Goal: Task Accomplishment & Management: Manage account settings

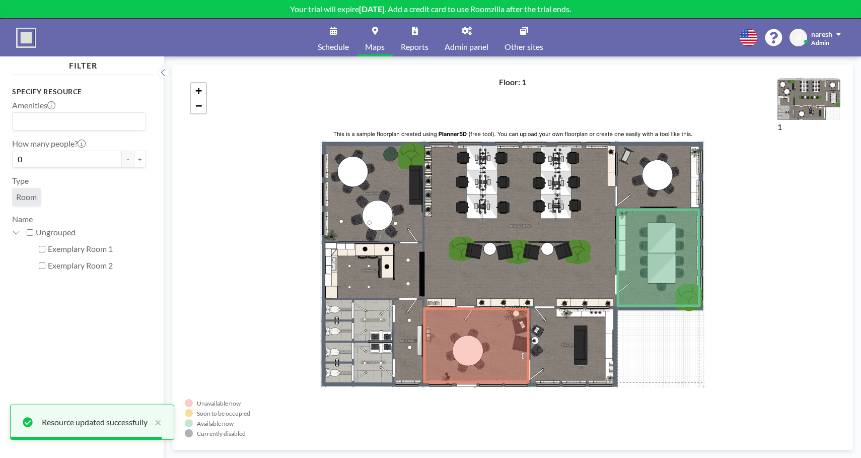
drag, startPoint x: 464, startPoint y: 237, endPoint x: 452, endPoint y: 198, distance: 41.2
click at [452, 198] on div "+ −" at bounding box center [513, 257] width 656 height 360
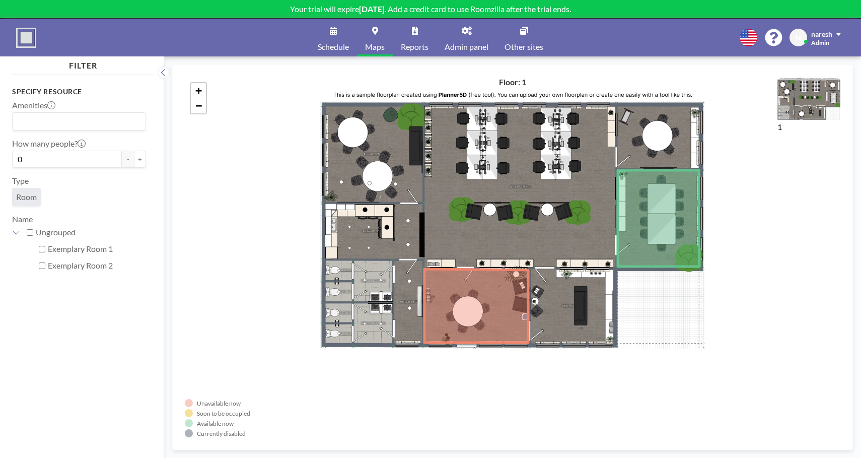
click at [448, 280] on icon at bounding box center [477, 306] width 104 height 74
click at [479, 303] on icon at bounding box center [477, 306] width 104 height 74
click at [586, 299] on div "+ −" at bounding box center [513, 257] width 656 height 360
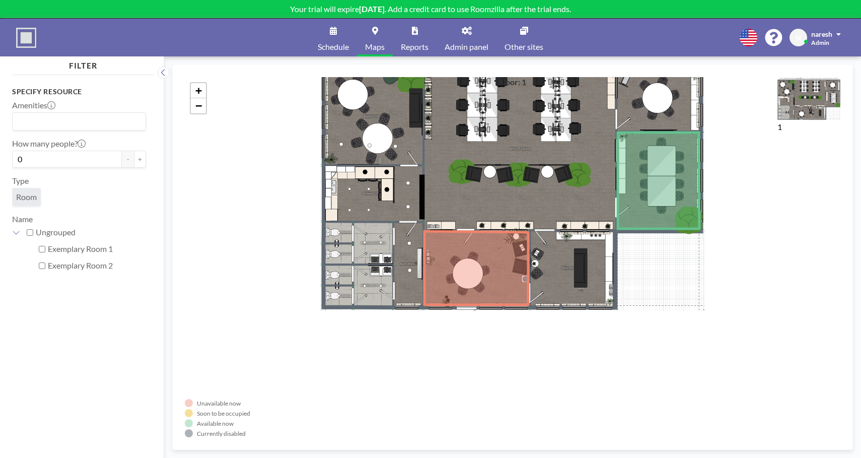
click at [485, 255] on icon at bounding box center [477, 268] width 104 height 74
drag, startPoint x: 485, startPoint y: 255, endPoint x: 540, endPoint y: 255, distance: 55.4
click at [528, 255] on icon at bounding box center [477, 268] width 104 height 74
click at [644, 105] on div "+ −" at bounding box center [513, 257] width 656 height 360
click at [421, 202] on div "+ −" at bounding box center [513, 257] width 656 height 360
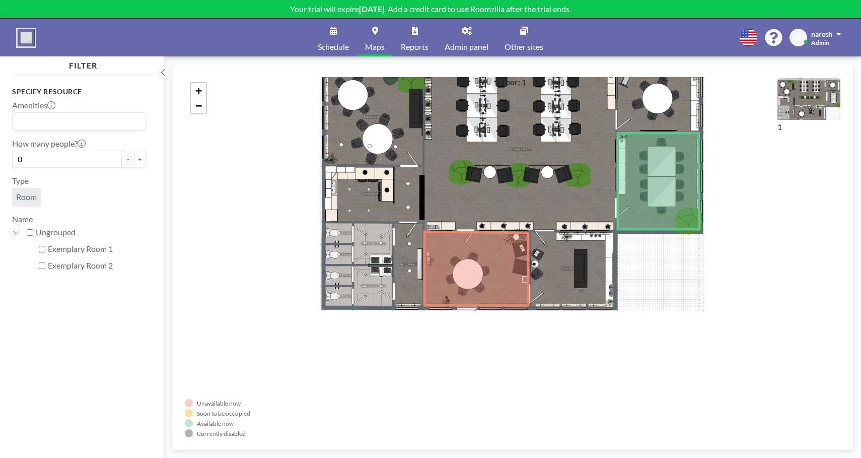
click at [356, 193] on div "+ −" at bounding box center [513, 257] width 656 height 360
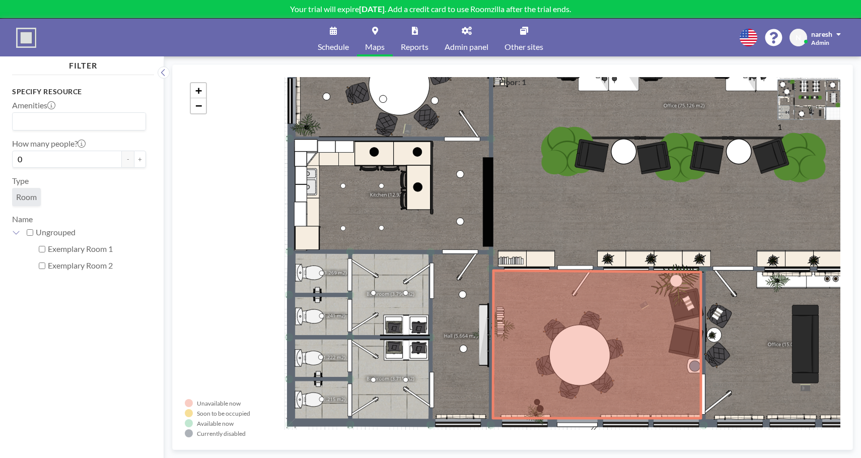
click at [356, 193] on div "+ −" at bounding box center [513, 257] width 656 height 360
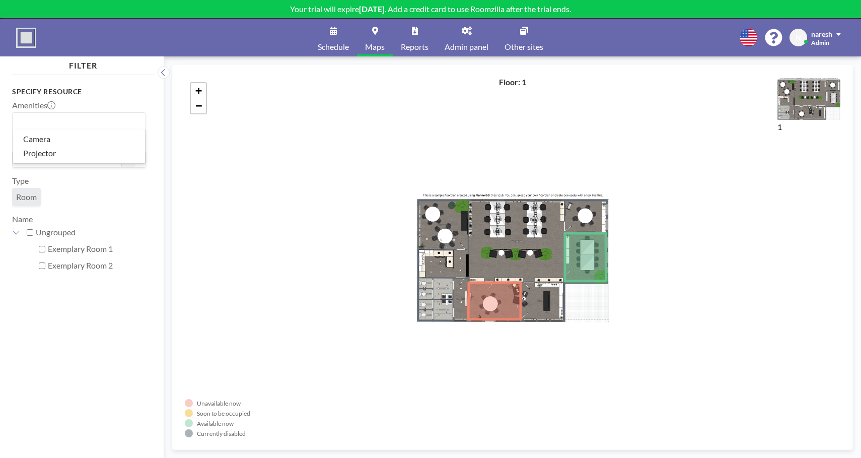
click at [70, 118] on input "Search for option" at bounding box center [77, 121] width 126 height 13
click at [308, 143] on div "+ −" at bounding box center [513, 257] width 656 height 360
click at [589, 258] on icon at bounding box center [585, 257] width 41 height 48
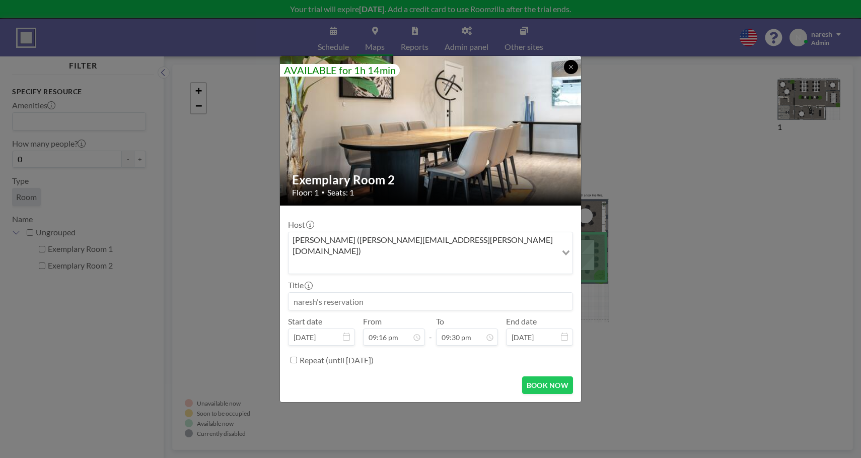
click at [573, 70] on icon at bounding box center [571, 67] width 6 height 6
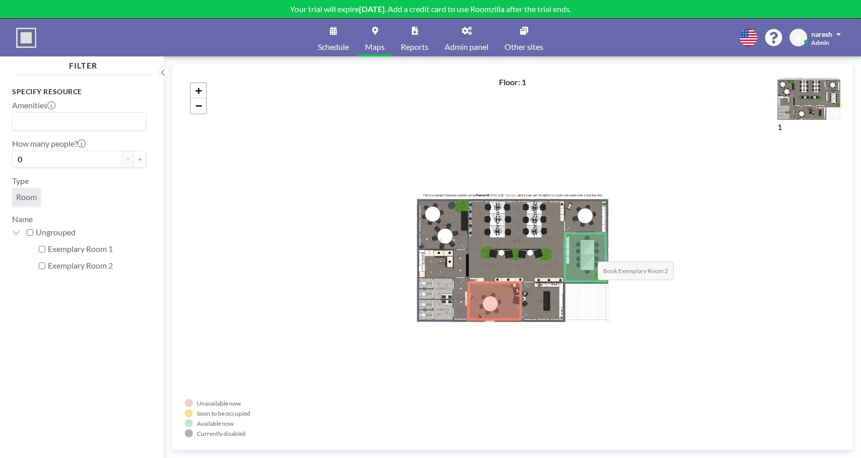
click at [588, 252] on icon at bounding box center [585, 257] width 41 height 48
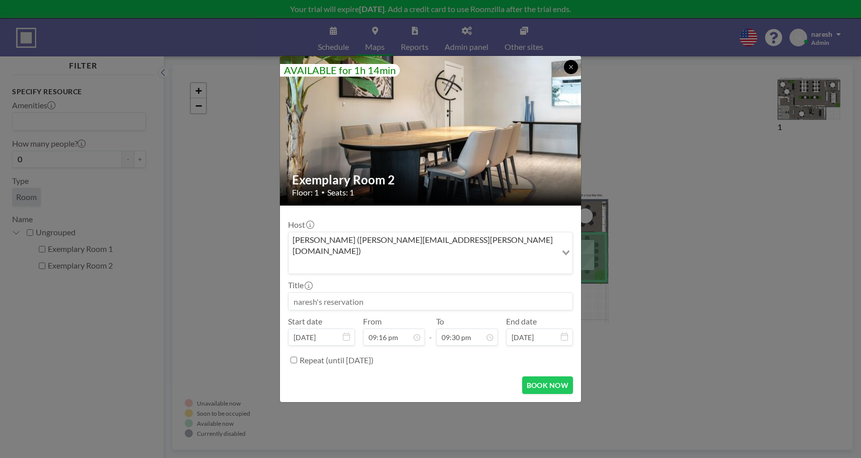
click at [569, 68] on icon at bounding box center [571, 67] width 4 height 4
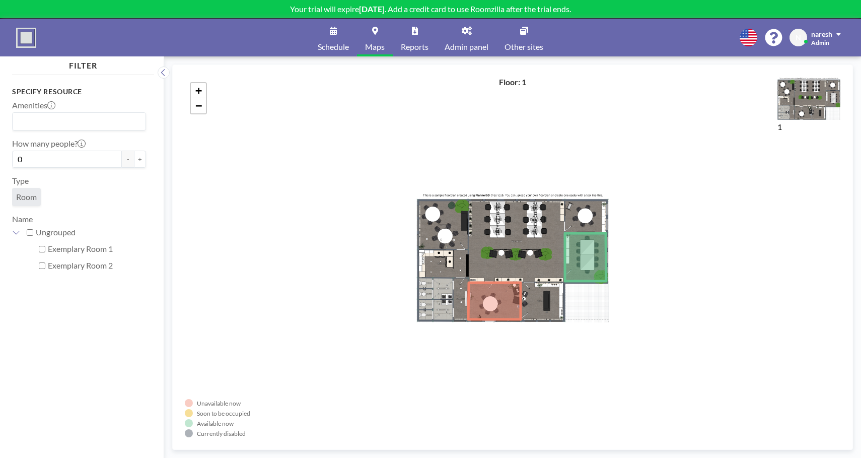
click at [488, 298] on icon at bounding box center [494, 301] width 52 height 37
click at [516, 294] on icon at bounding box center [494, 301] width 52 height 37
click at [491, 311] on icon at bounding box center [494, 301] width 52 height 37
click at [590, 261] on icon at bounding box center [585, 257] width 41 height 48
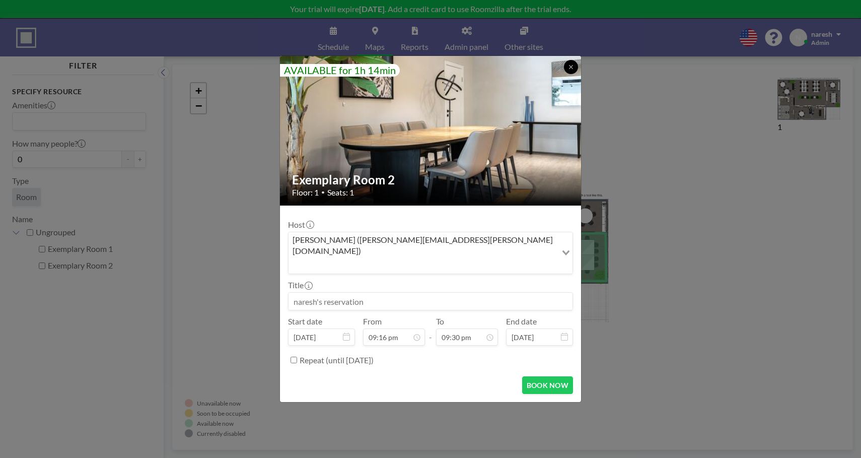
click at [572, 70] on icon at bounding box center [571, 67] width 6 height 6
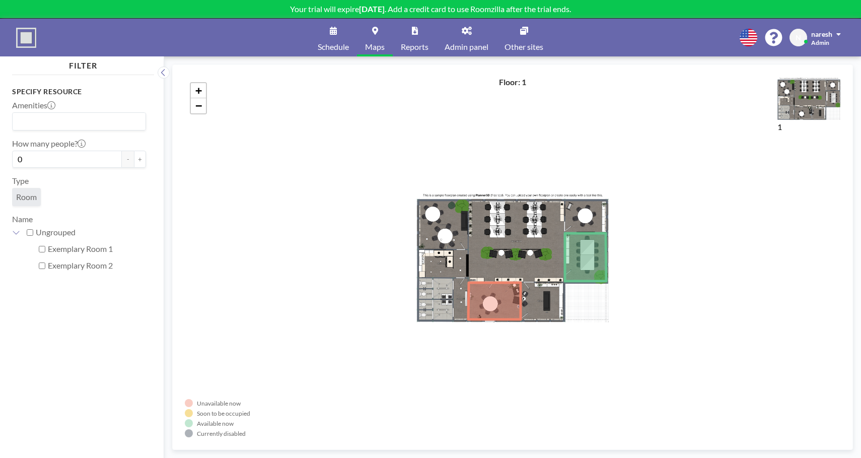
click at [23, 37] on img at bounding box center [26, 38] width 20 height 20
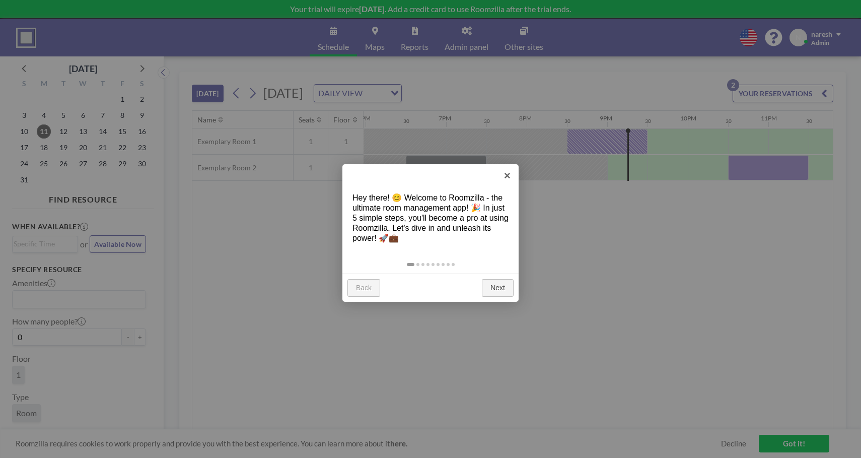
scroll to position [0, 1465]
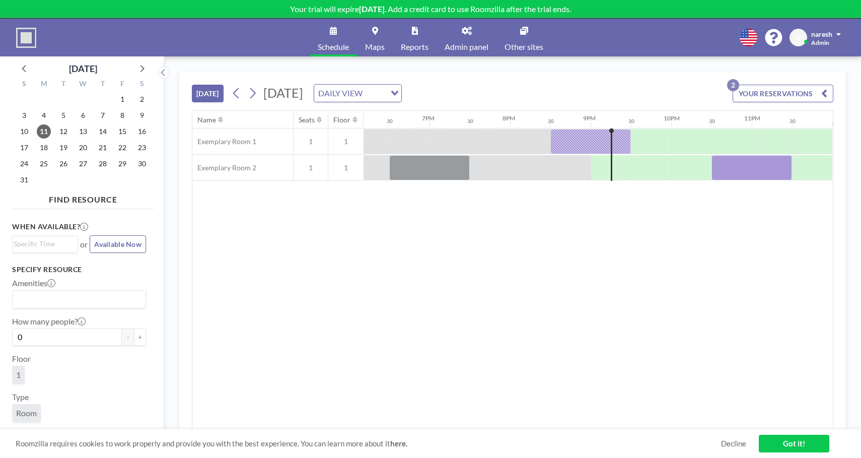
click at [785, 90] on button "YOUR RESERVATIONS 2" at bounding box center [783, 94] width 101 height 18
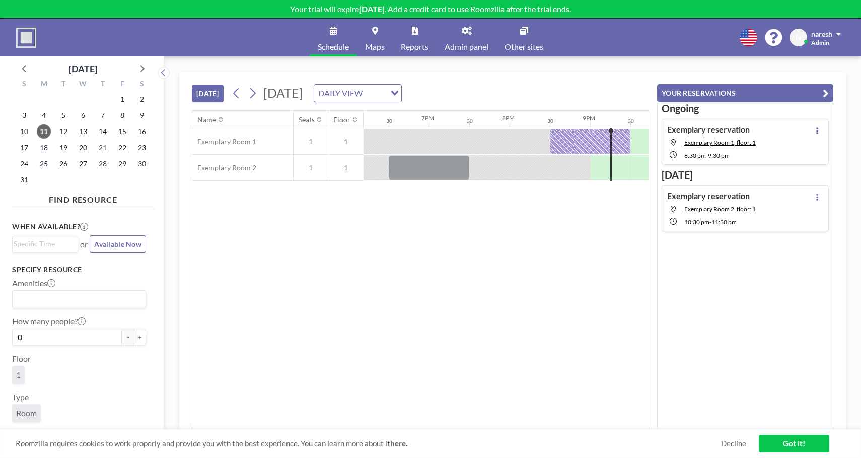
click at [777, 129] on div "Exemplary reservation Exemplary Room 1, floor: 1 8:30 PM - 9:30 PM" at bounding box center [745, 142] width 167 height 46
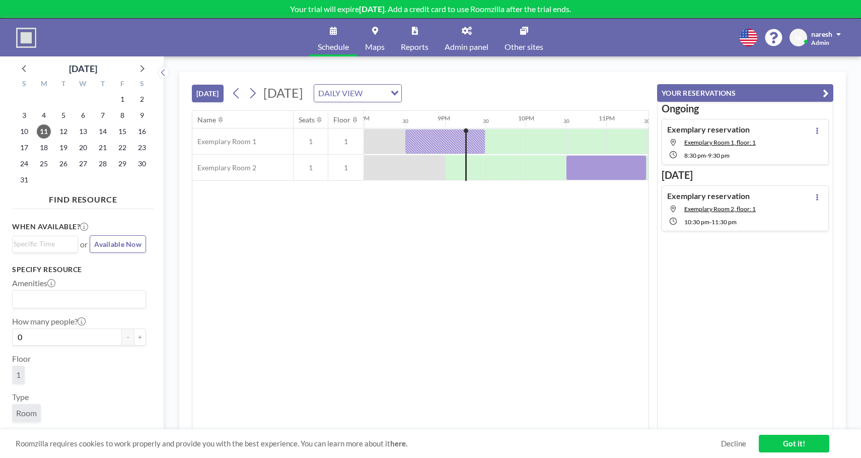
scroll to position [0, 1611]
click at [735, 440] on link "Decline" at bounding box center [733, 444] width 25 height 10
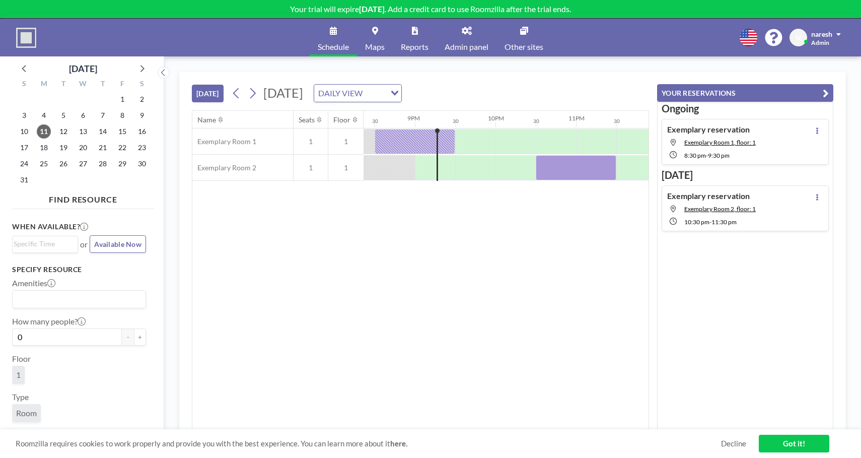
click at [815, 37] on span "naresh" at bounding box center [821, 34] width 21 height 9
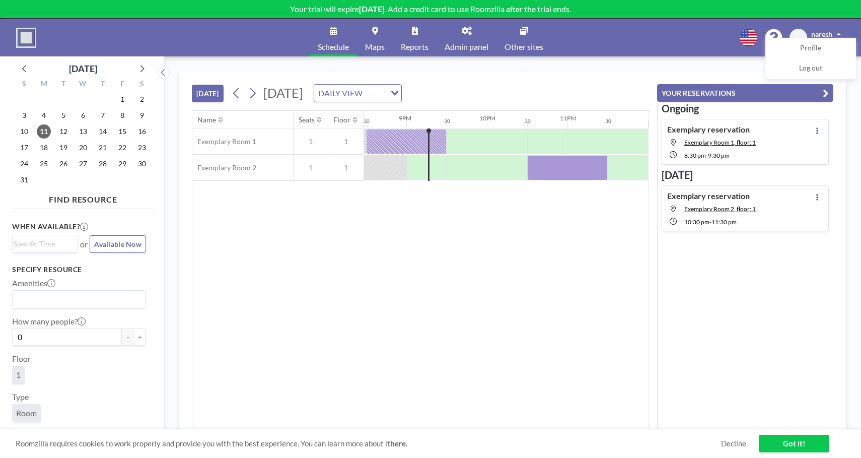
click at [649, 42] on div "Schedule Maps Reports Admin panel Other sites English Polski 日本語 Española N nar…" at bounding box center [430, 38] width 861 height 38
click at [517, 30] on link "Other sites" at bounding box center [524, 38] width 55 height 38
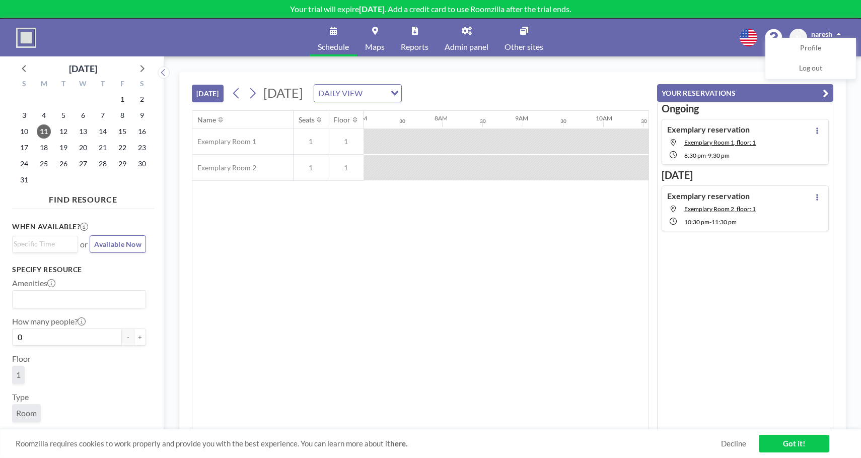
click at [32, 41] on img at bounding box center [26, 38] width 20 height 20
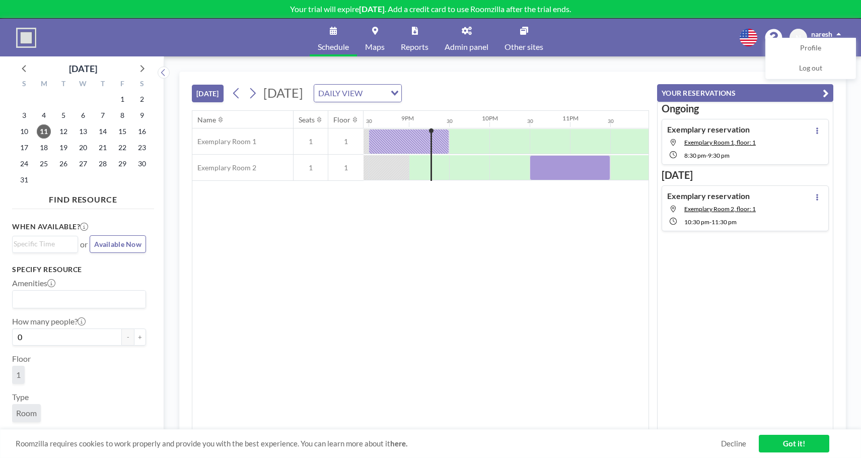
scroll to position [0, 1650]
click at [300, 7] on p "Your trial will expire in 14 days . Add a credit card to use Roomzilla after th…" at bounding box center [430, 9] width 861 height 10
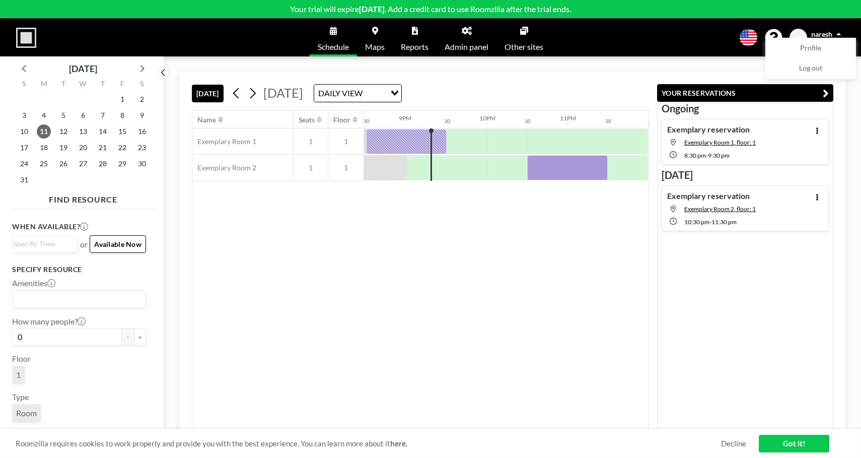
scroll to position [0, 1650]
